Goal: Task Accomplishment & Management: Use online tool/utility

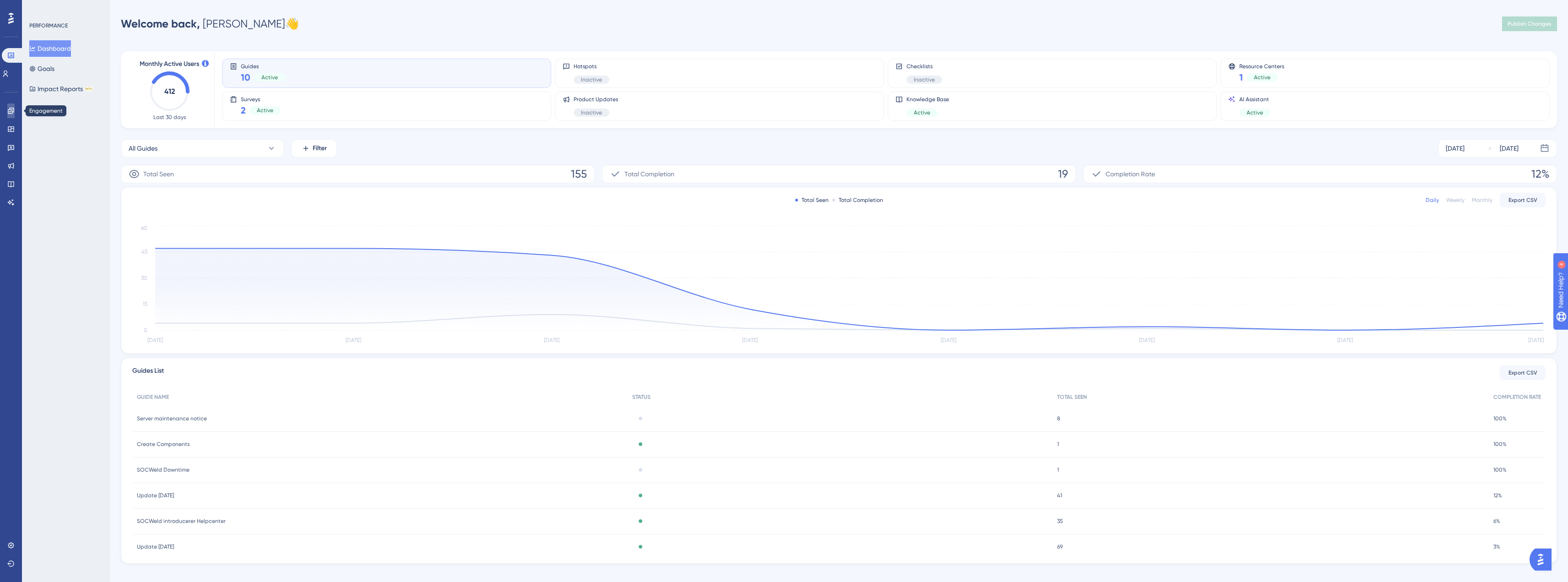
click at [14, 111] on link at bounding box center [11, 111] width 7 height 14
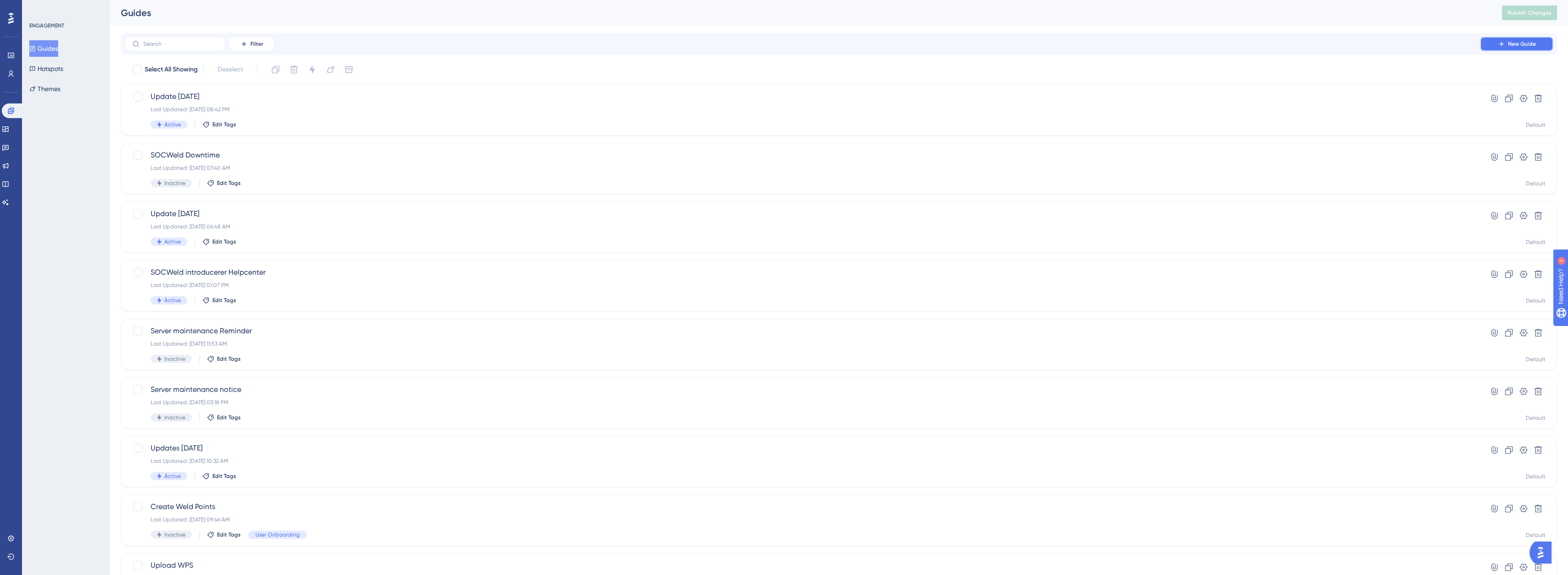
click at [1513, 44] on span "New Guide" at bounding box center [1522, 44] width 28 height 7
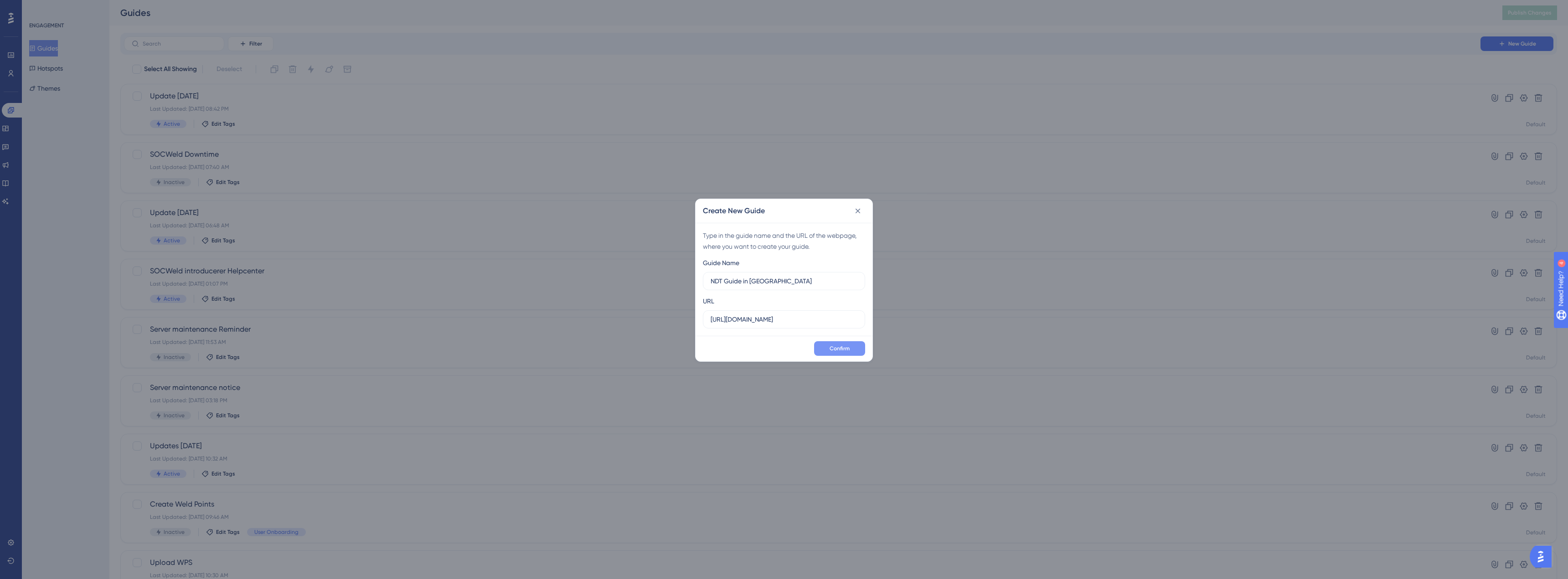
type input "NDT Guide in [GEOGRAPHIC_DATA]"
click at [846, 351] on span "Confirm" at bounding box center [839, 348] width 20 height 7
